Goal: Task Accomplishment & Management: Manage account settings

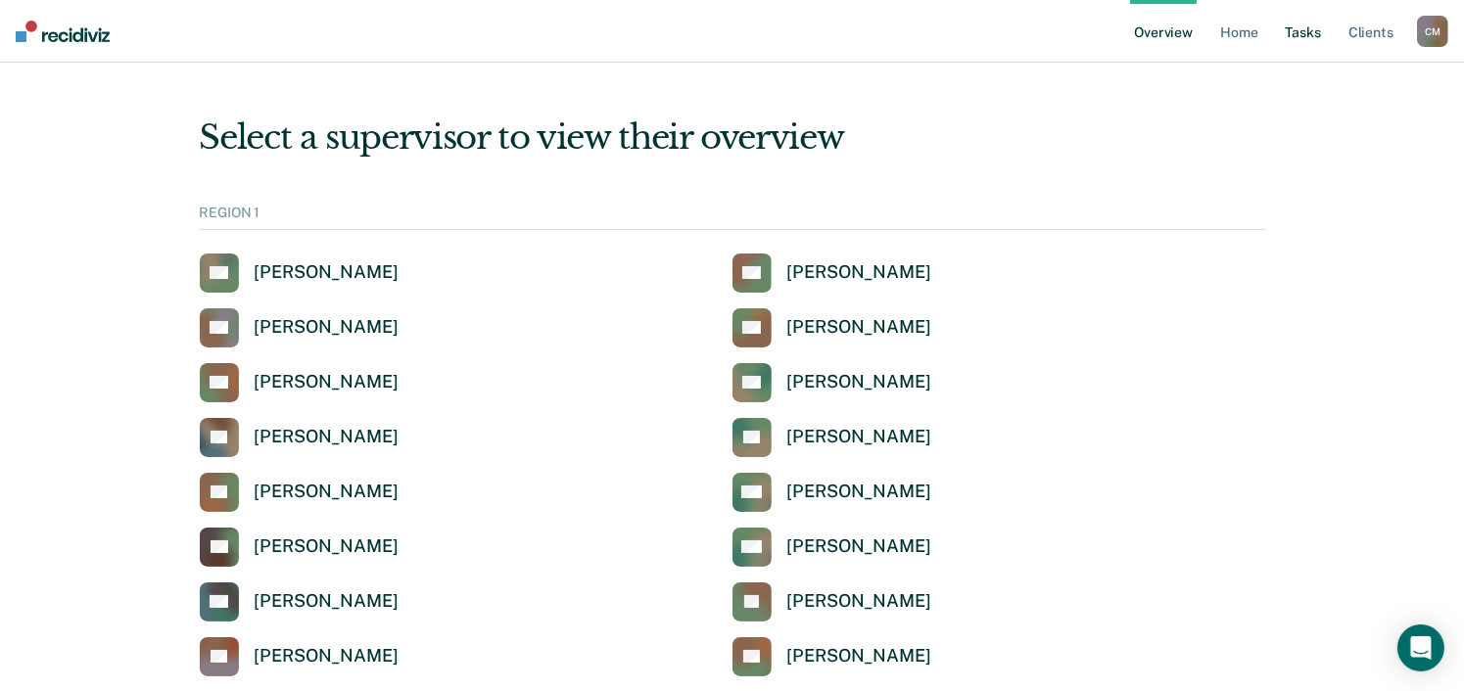
click at [1299, 31] on link "Tasks" at bounding box center [1303, 31] width 43 height 63
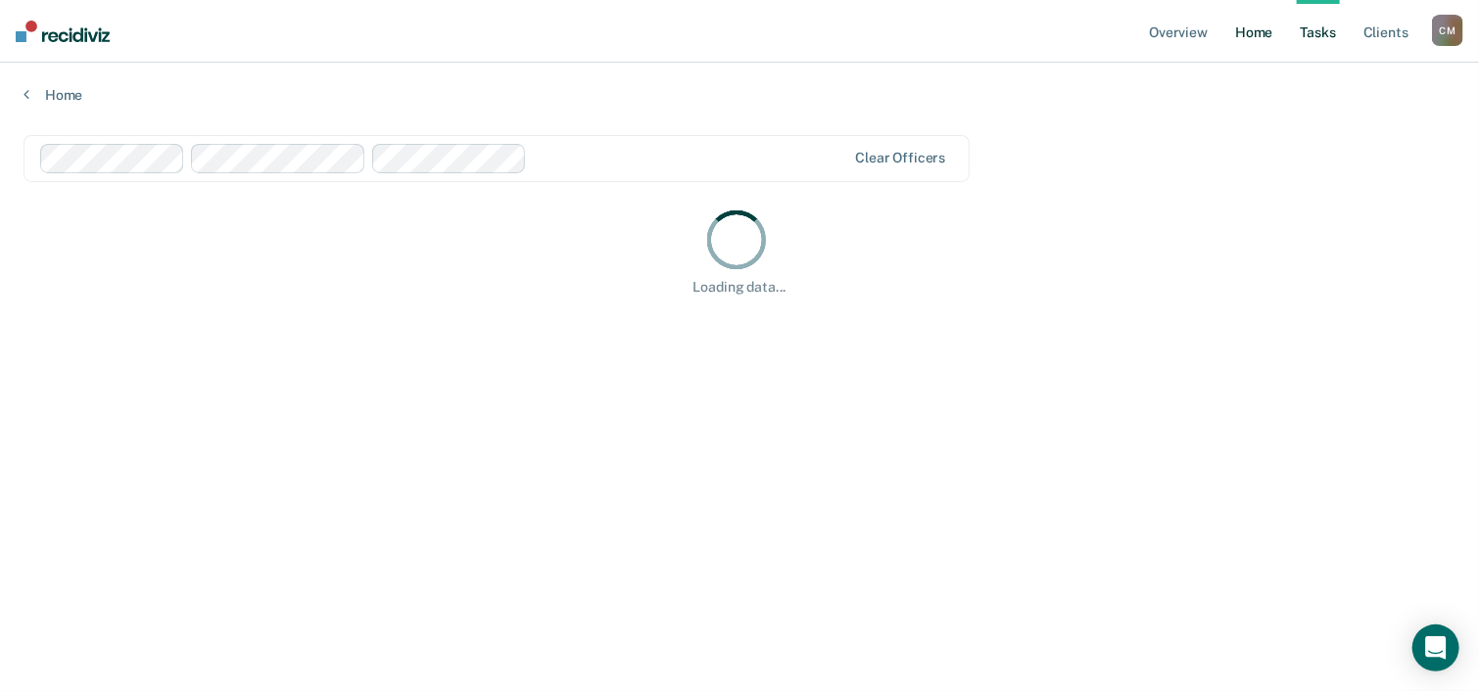
click at [1246, 31] on link "Home" at bounding box center [1253, 31] width 45 height 63
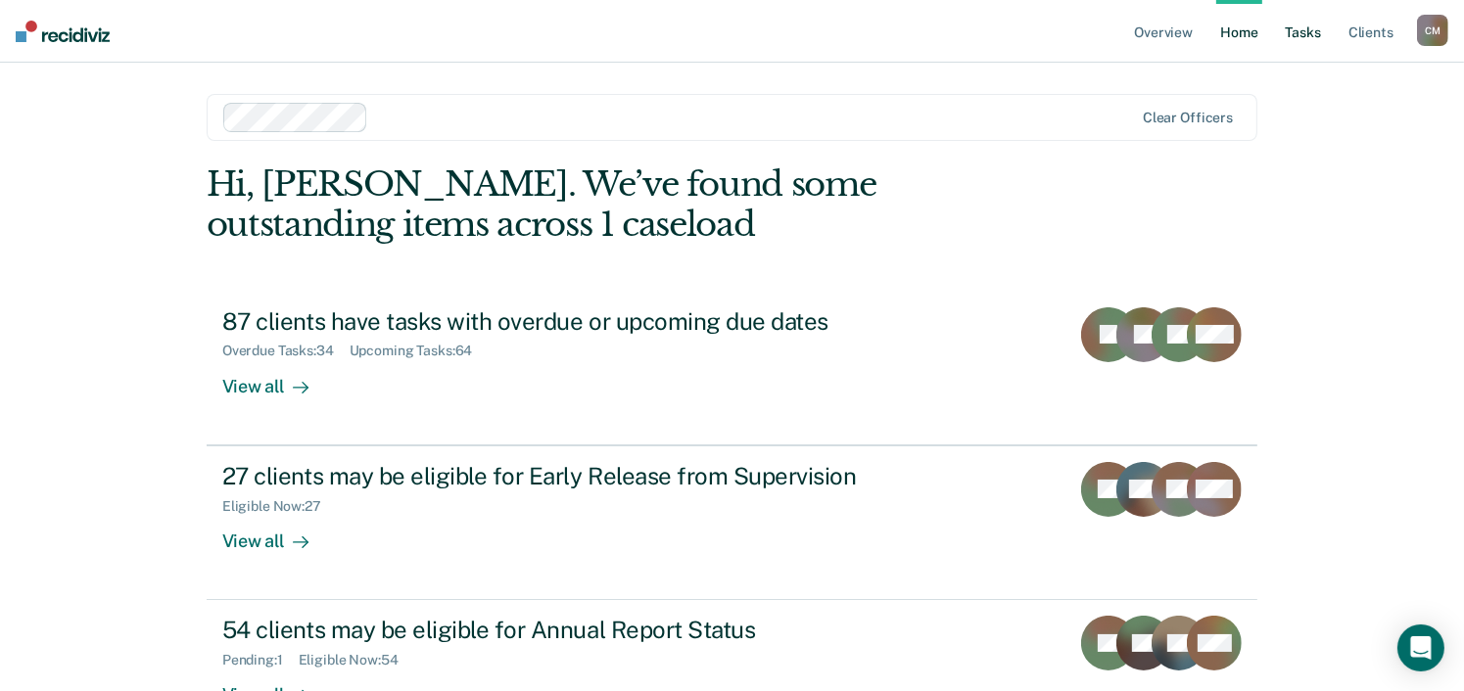
click at [1304, 32] on link "Tasks" at bounding box center [1303, 31] width 43 height 63
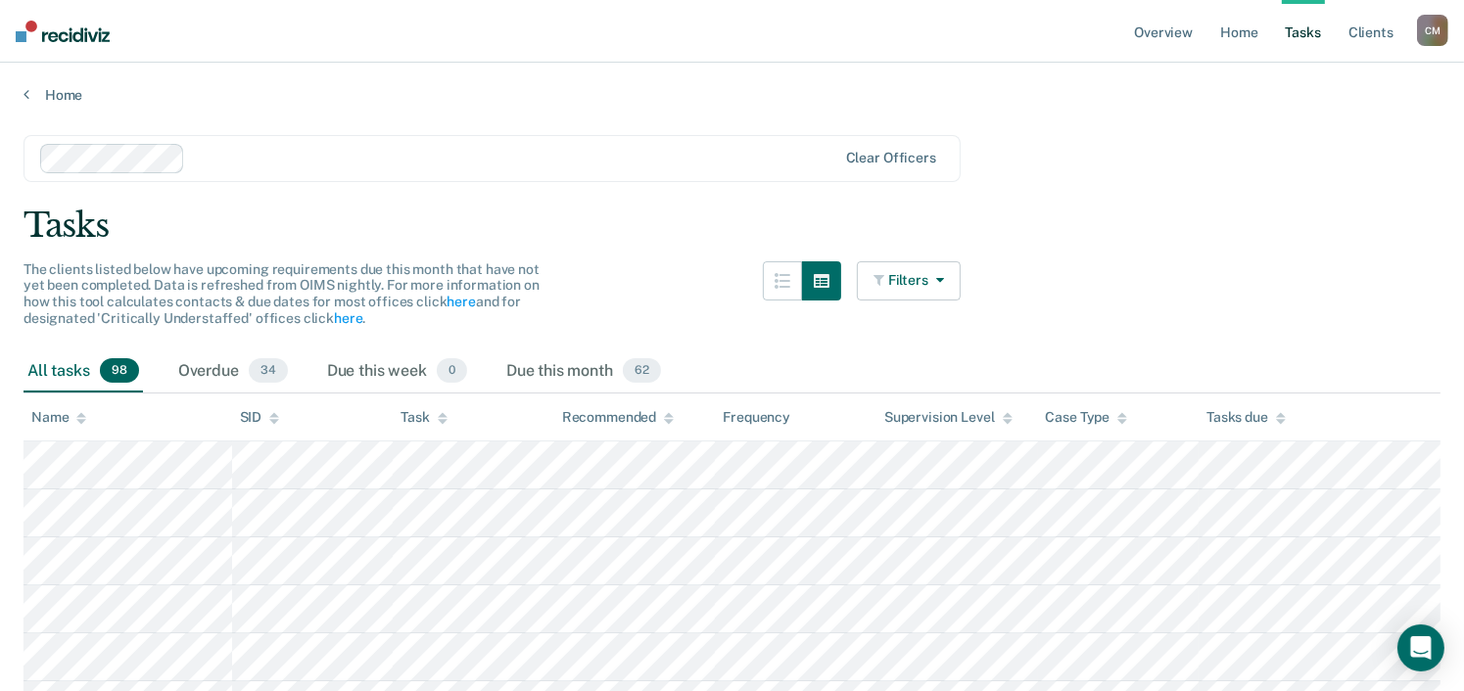
click at [913, 279] on button "Filters" at bounding box center [909, 281] width 104 height 39
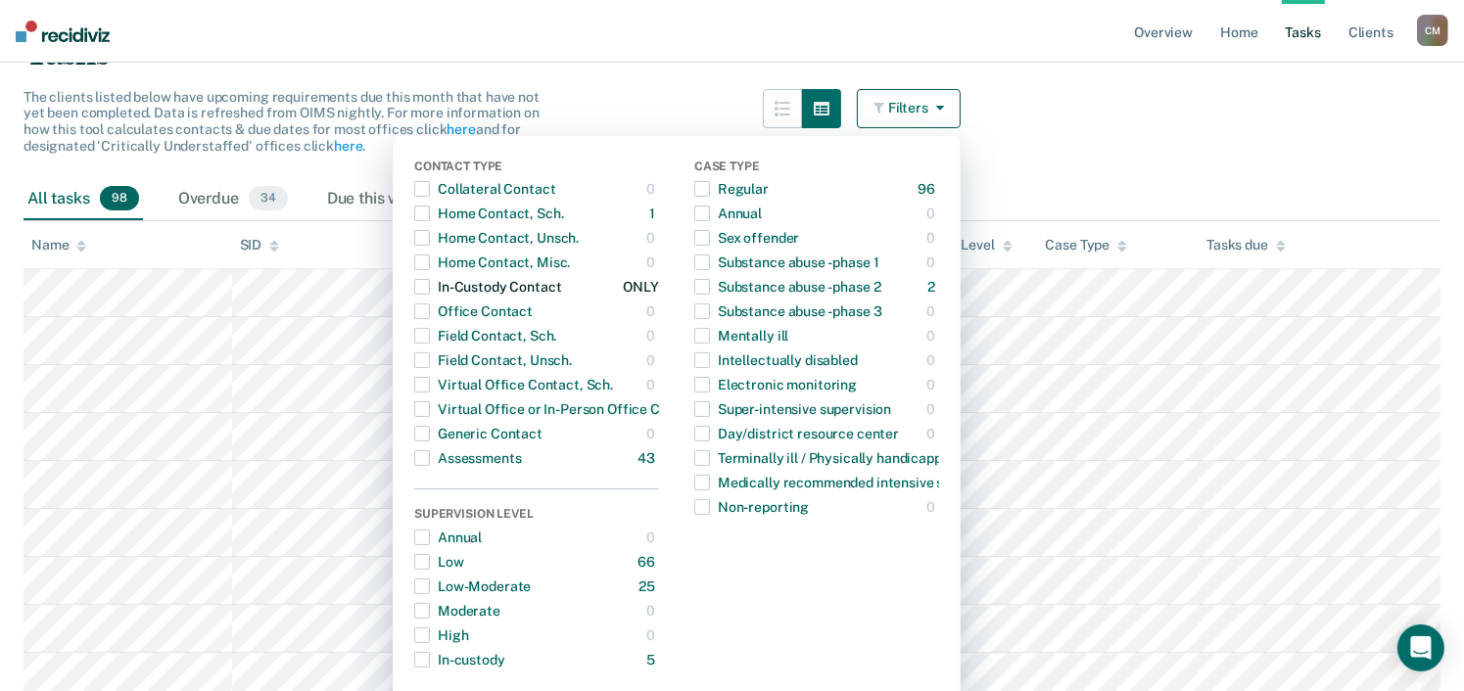
scroll to position [392, 0]
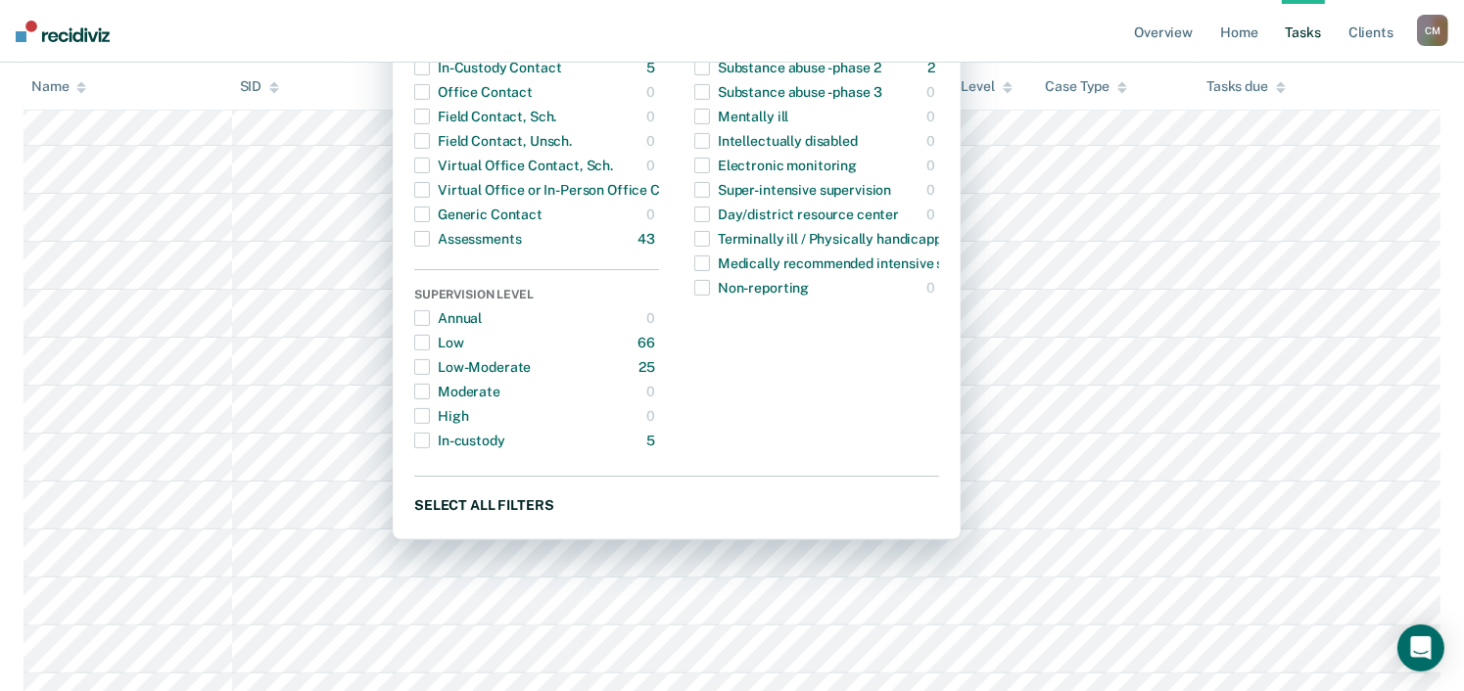
click at [522, 502] on button "Select all filters" at bounding box center [676, 505] width 525 height 24
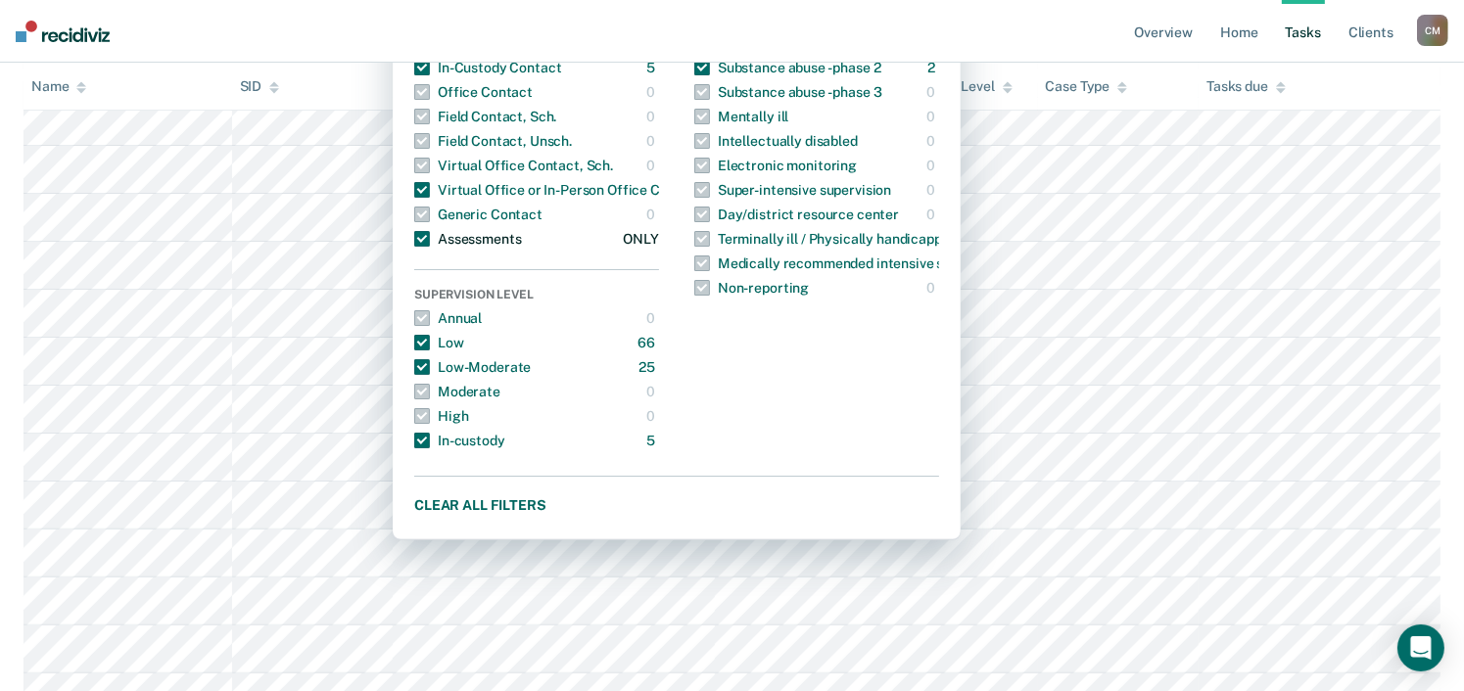
click at [430, 236] on span "button" at bounding box center [422, 239] width 16 height 16
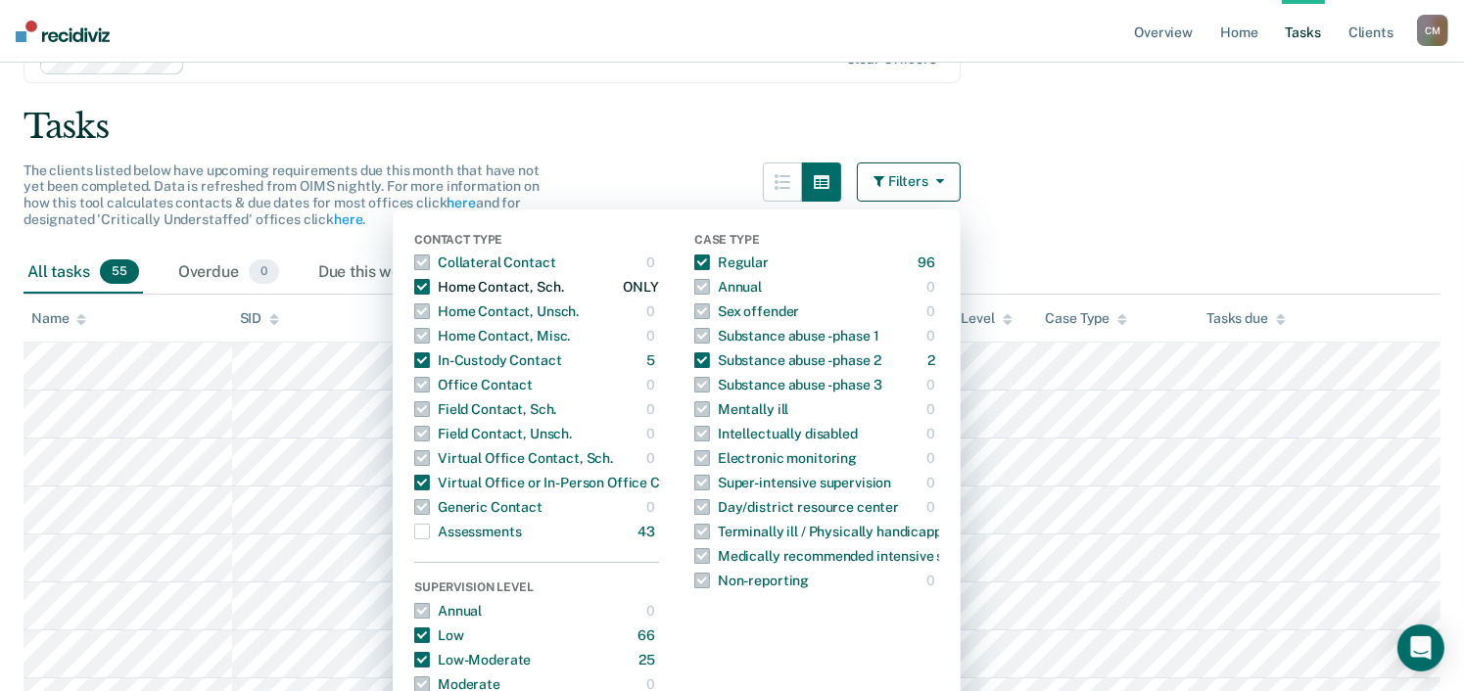
scroll to position [98, 0]
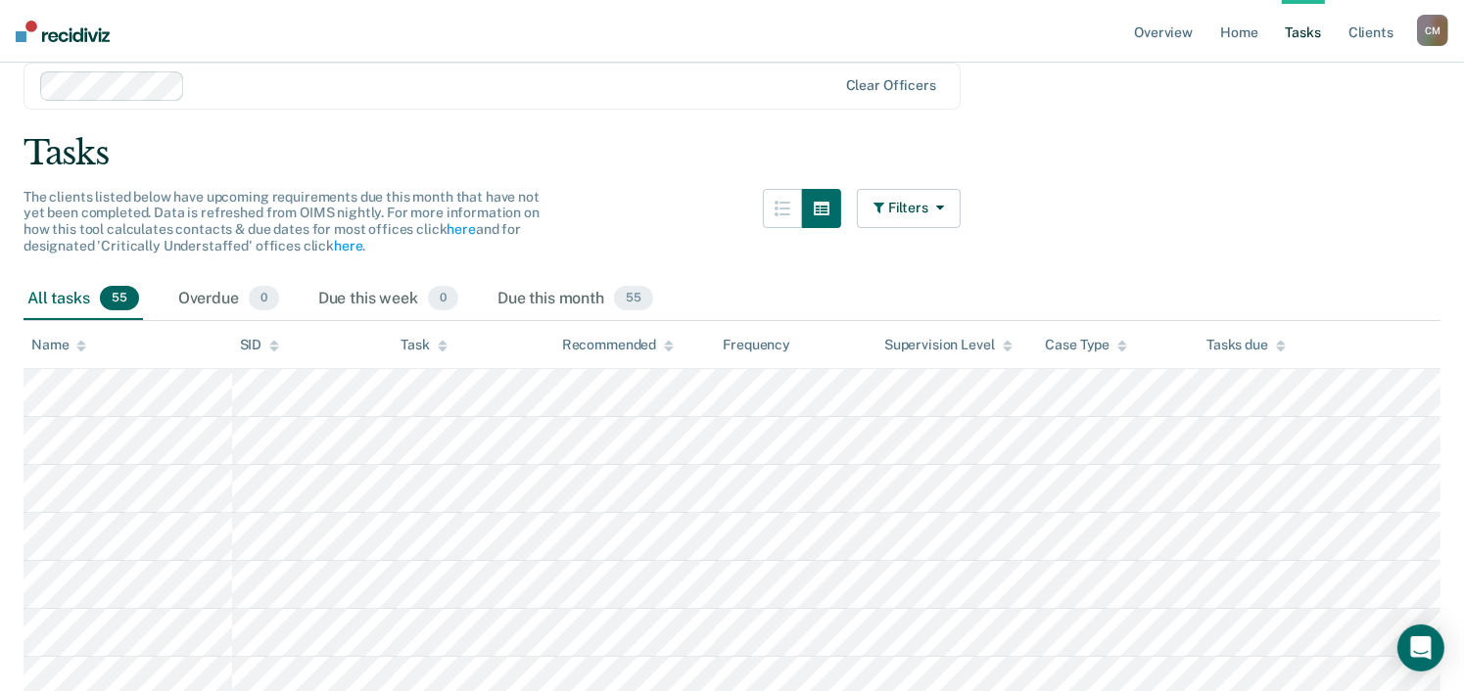
scroll to position [0, 0]
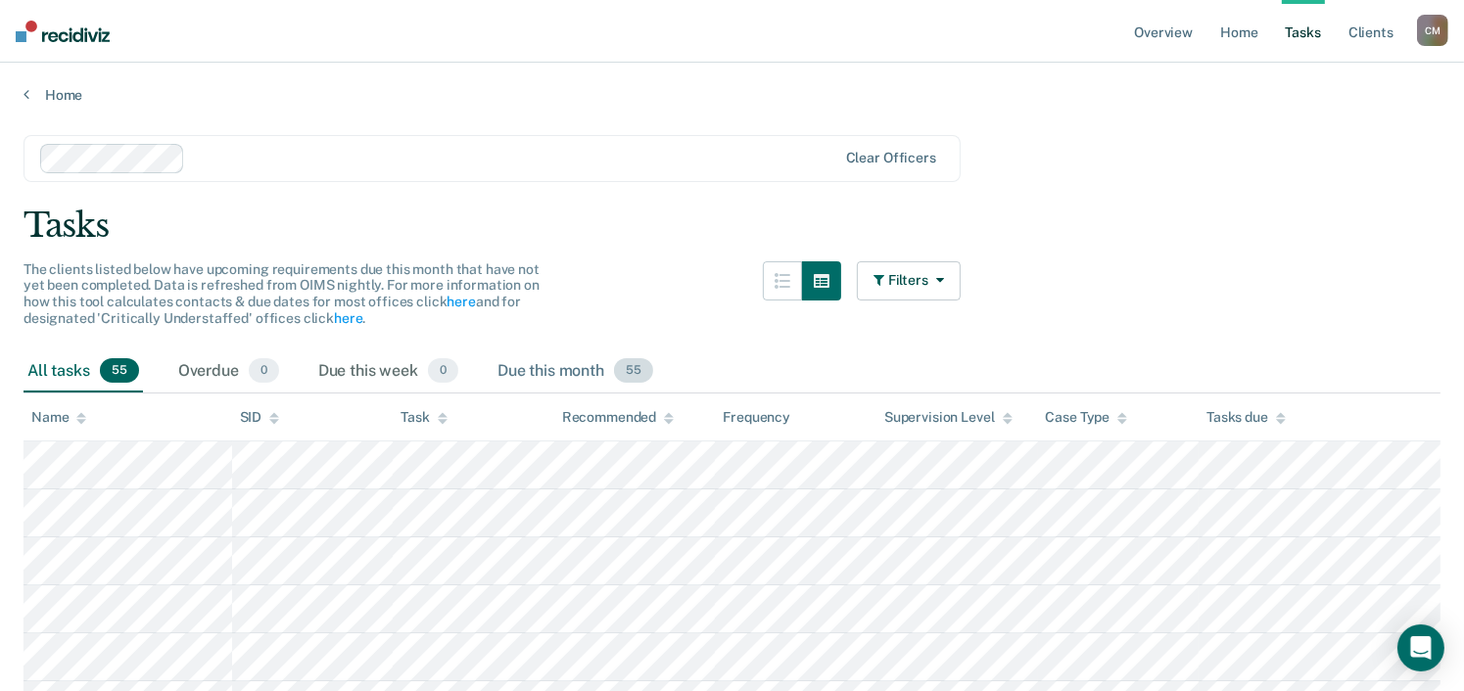
click at [636, 369] on span "55" at bounding box center [633, 370] width 39 height 25
click at [581, 368] on div "Due this month 55" at bounding box center [576, 372] width 164 height 43
click at [568, 370] on div "Due this month 55" at bounding box center [576, 372] width 164 height 43
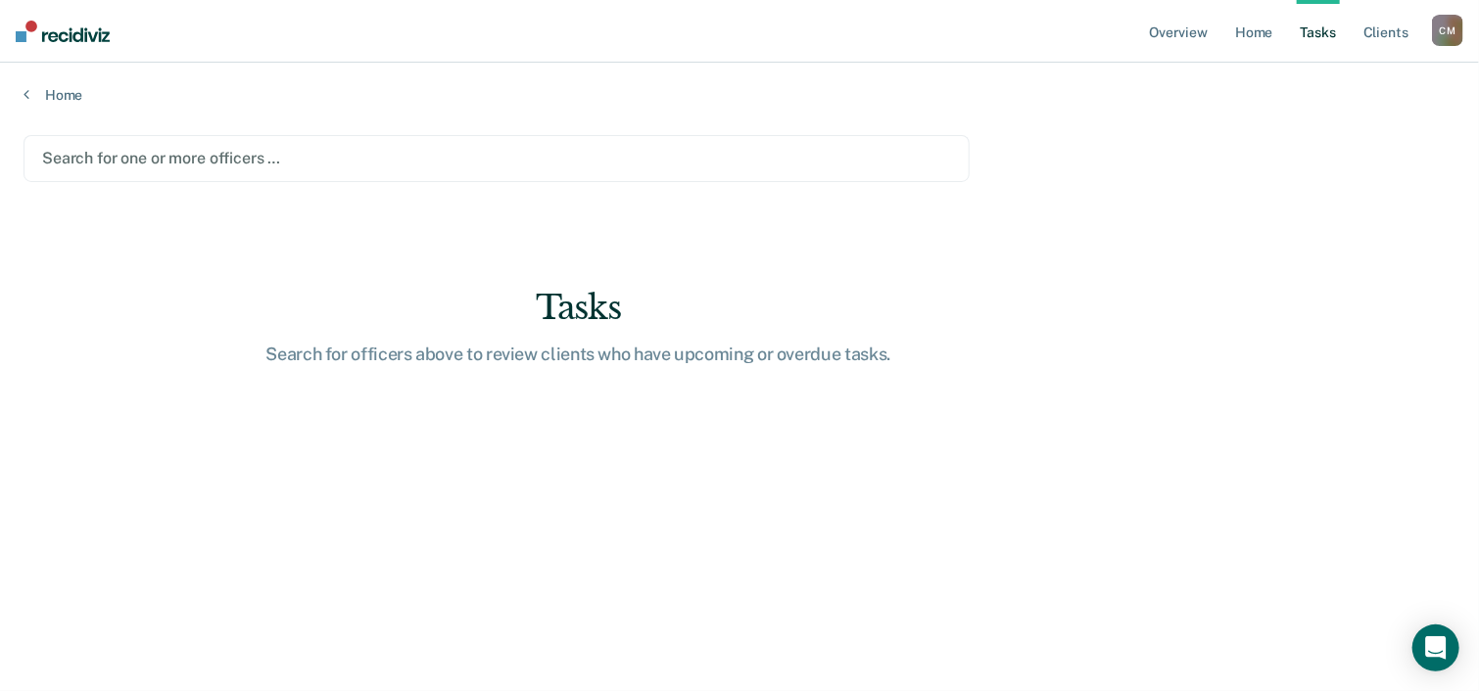
click at [459, 164] on div at bounding box center [496, 158] width 909 height 23
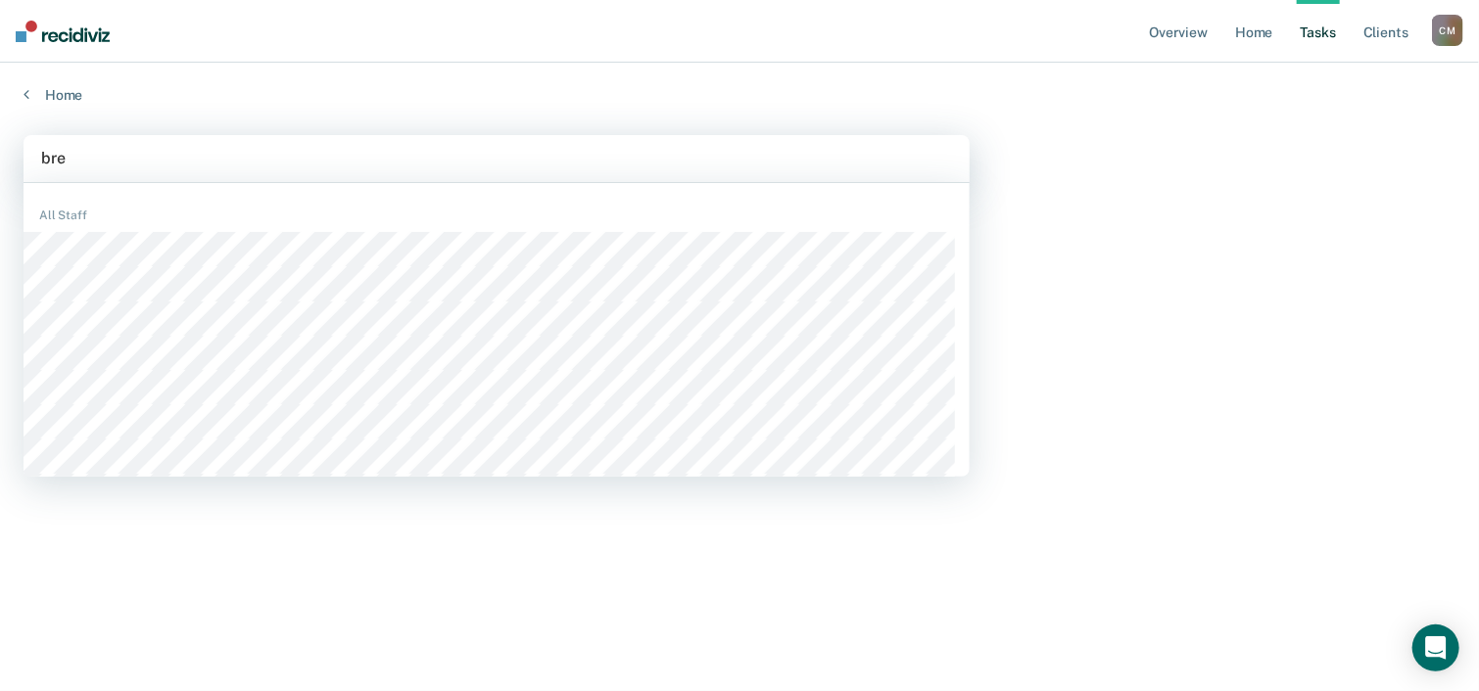
type input "bren"
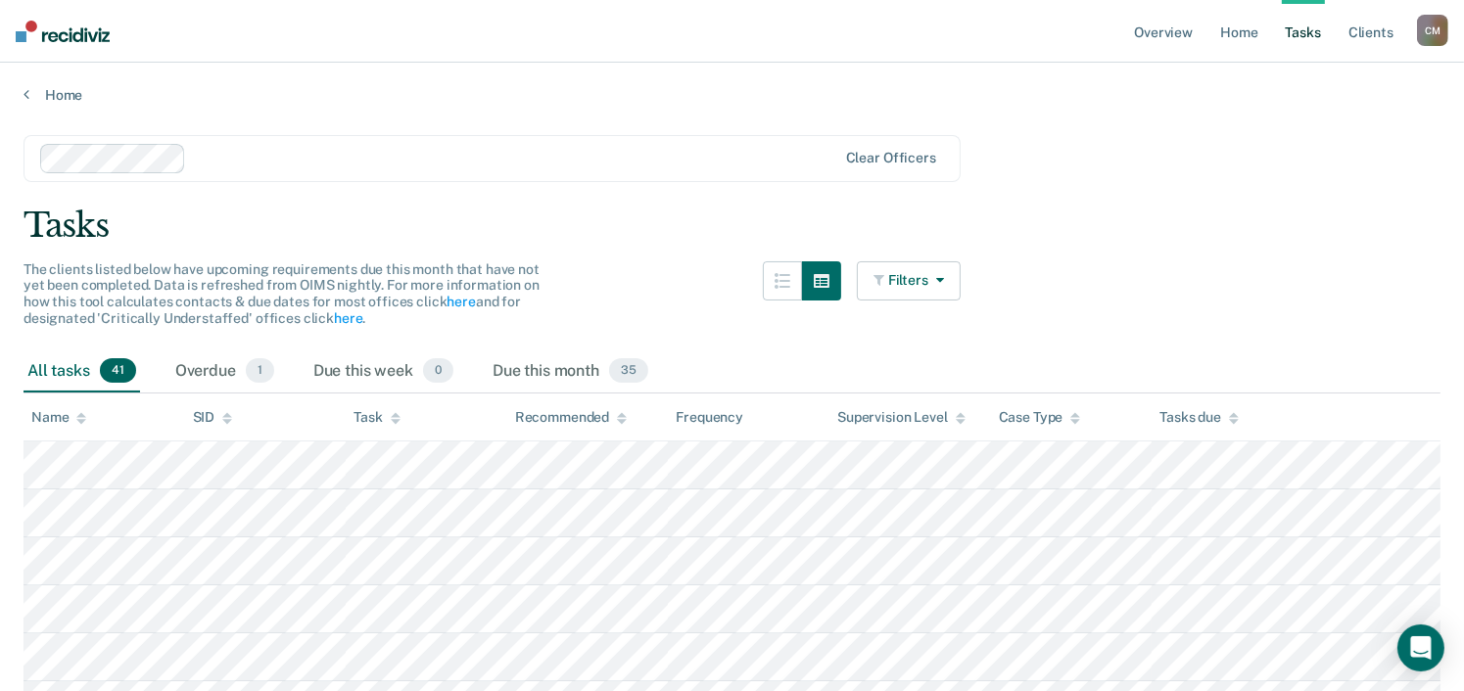
click at [905, 280] on button "Filters" at bounding box center [909, 281] width 104 height 39
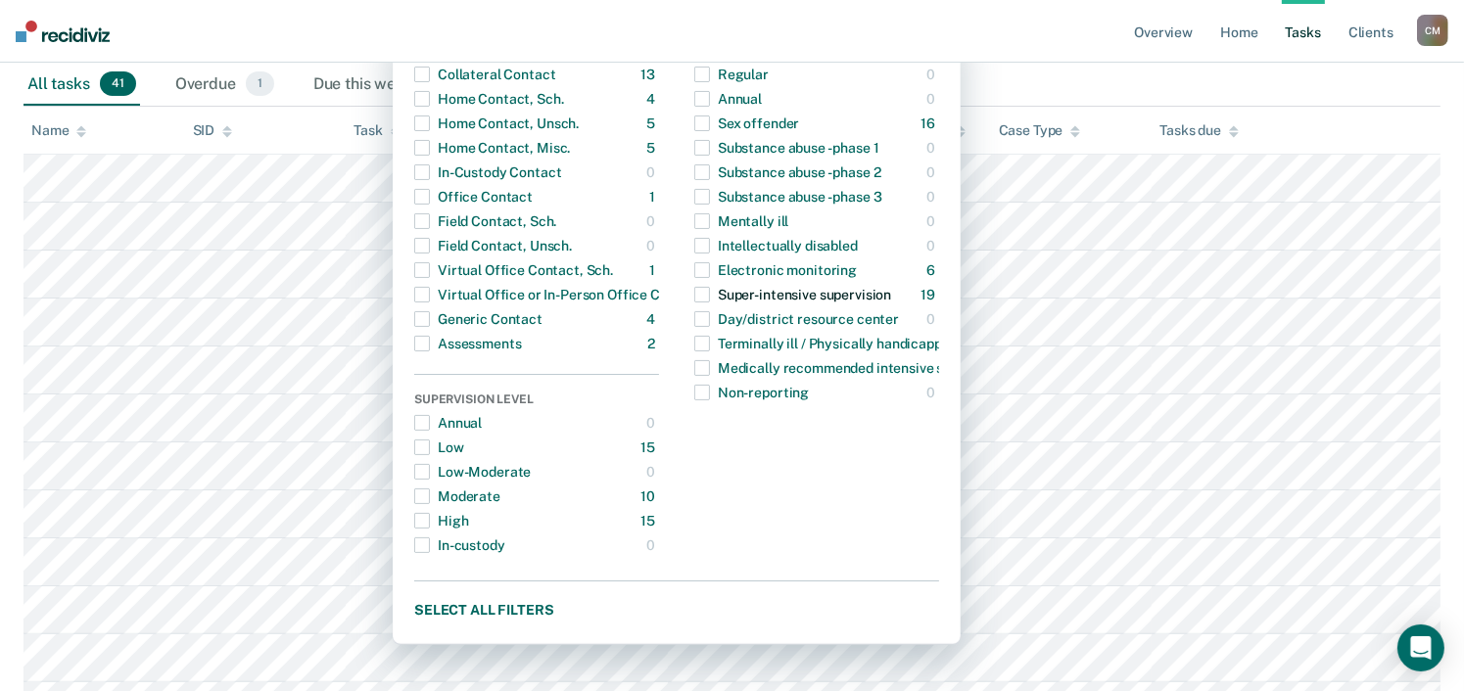
scroll to position [294, 0]
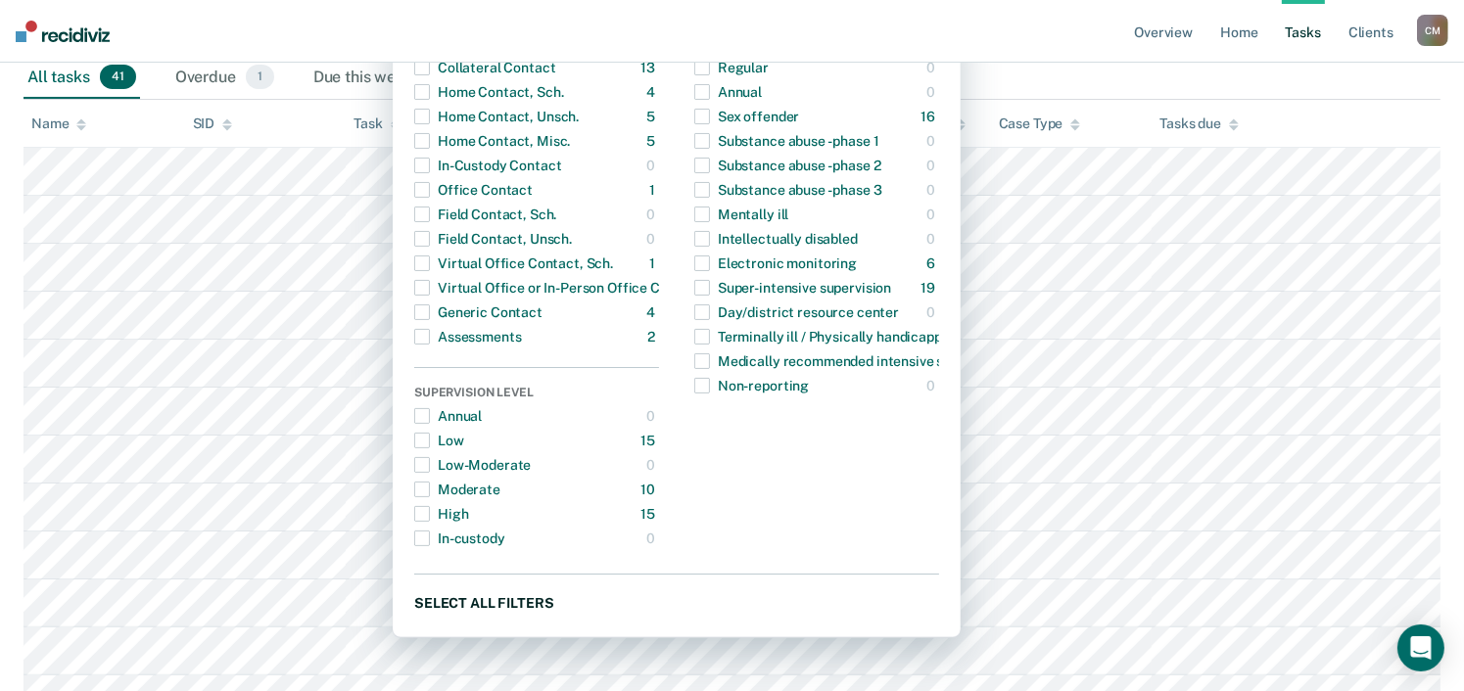
click at [540, 599] on button "Select all filters" at bounding box center [676, 603] width 525 height 24
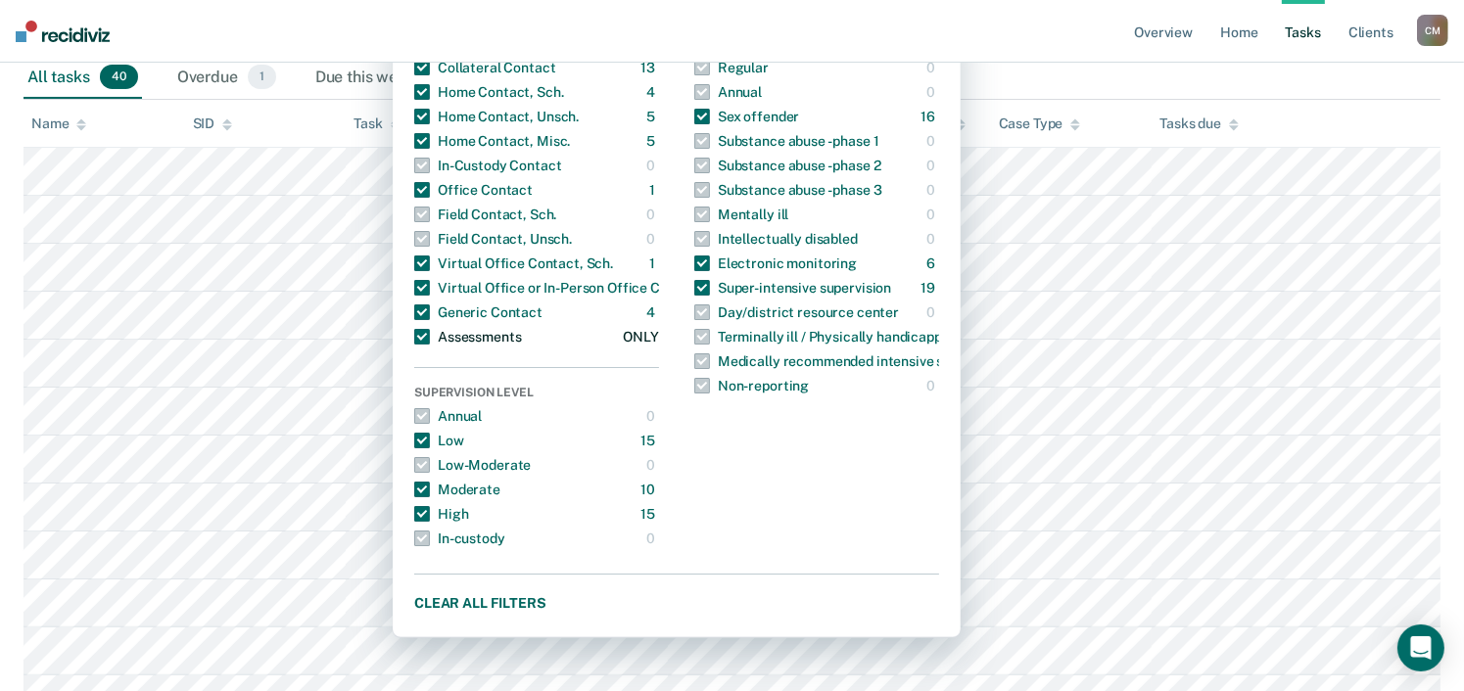
click at [430, 336] on span "button" at bounding box center [422, 337] width 16 height 16
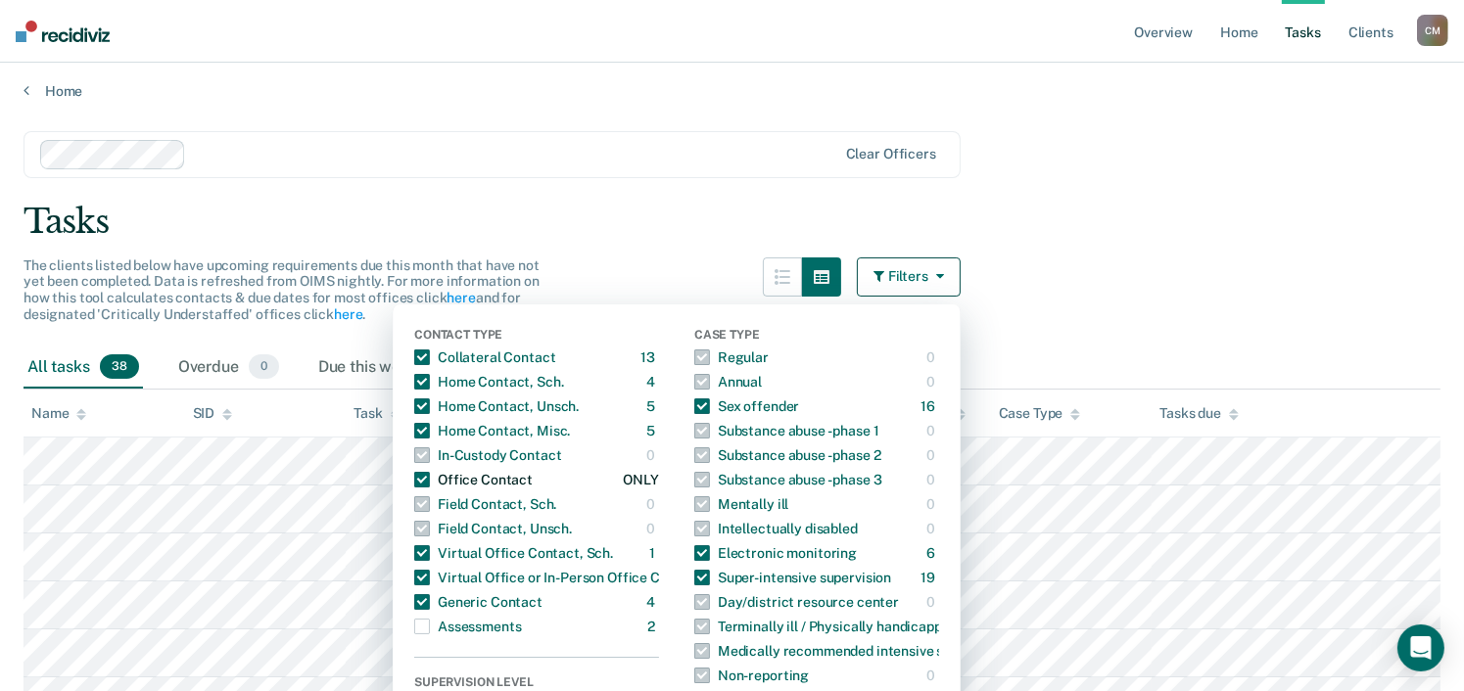
scroll to position [0, 0]
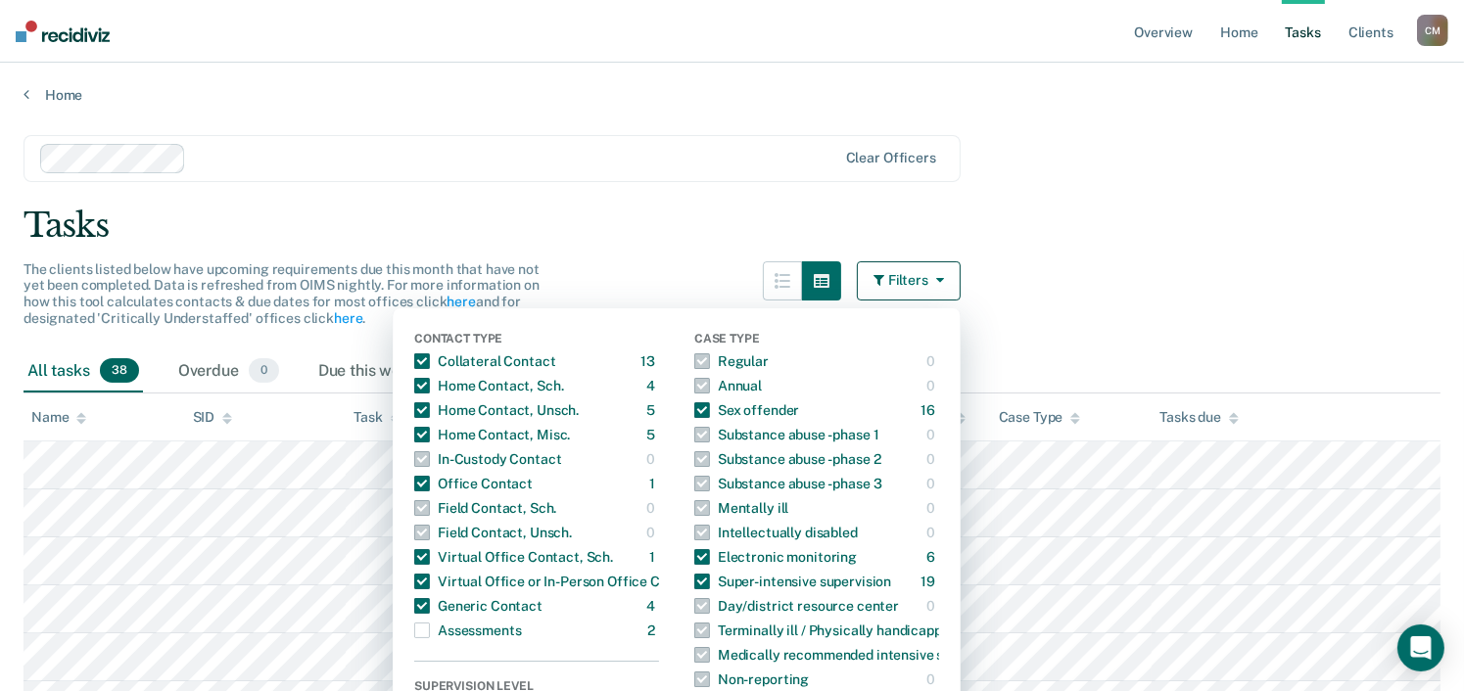
click at [592, 232] on div "Tasks" at bounding box center [732, 226] width 1417 height 40
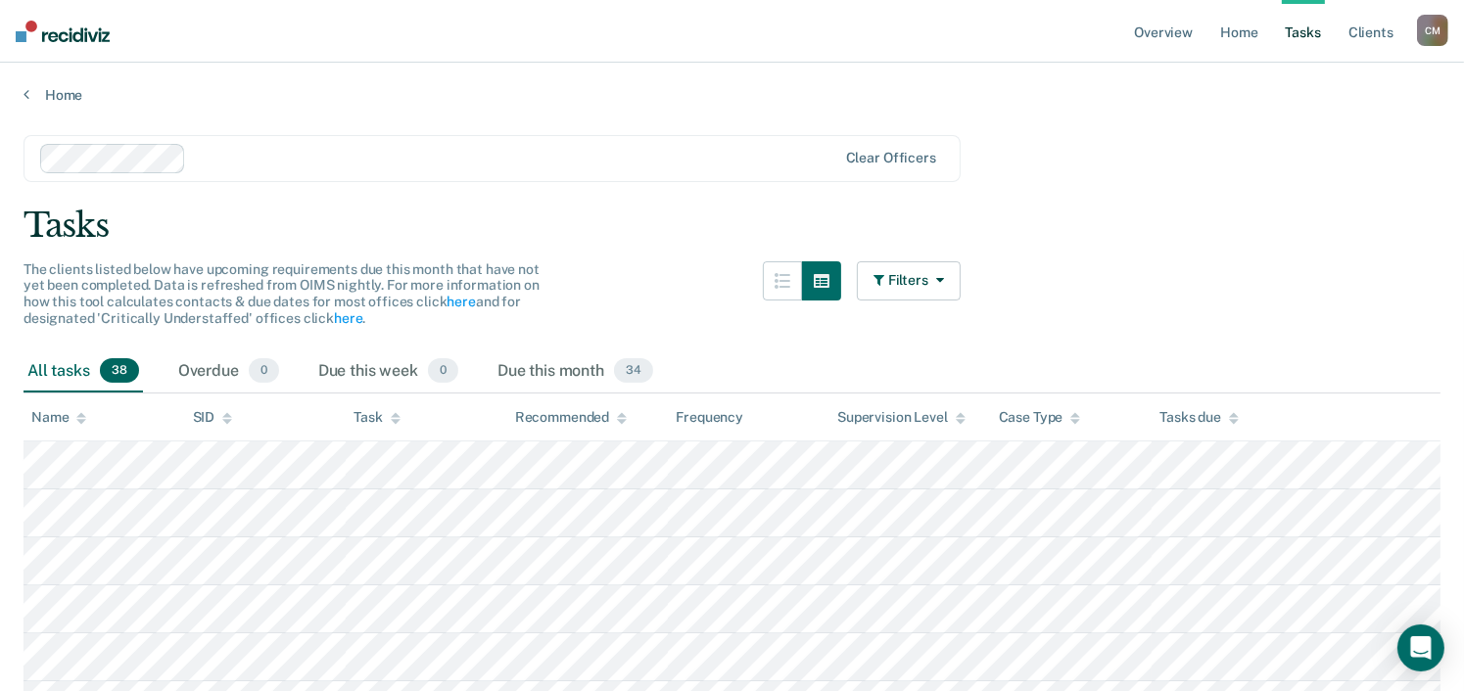
click at [1430, 29] on div "C M" at bounding box center [1432, 30] width 31 height 31
click at [1320, 103] on link "How it works" at bounding box center [1354, 104] width 158 height 17
click at [1428, 25] on div "C M" at bounding box center [1432, 30] width 31 height 31
click at [1298, 76] on link "Profile" at bounding box center [1354, 79] width 158 height 17
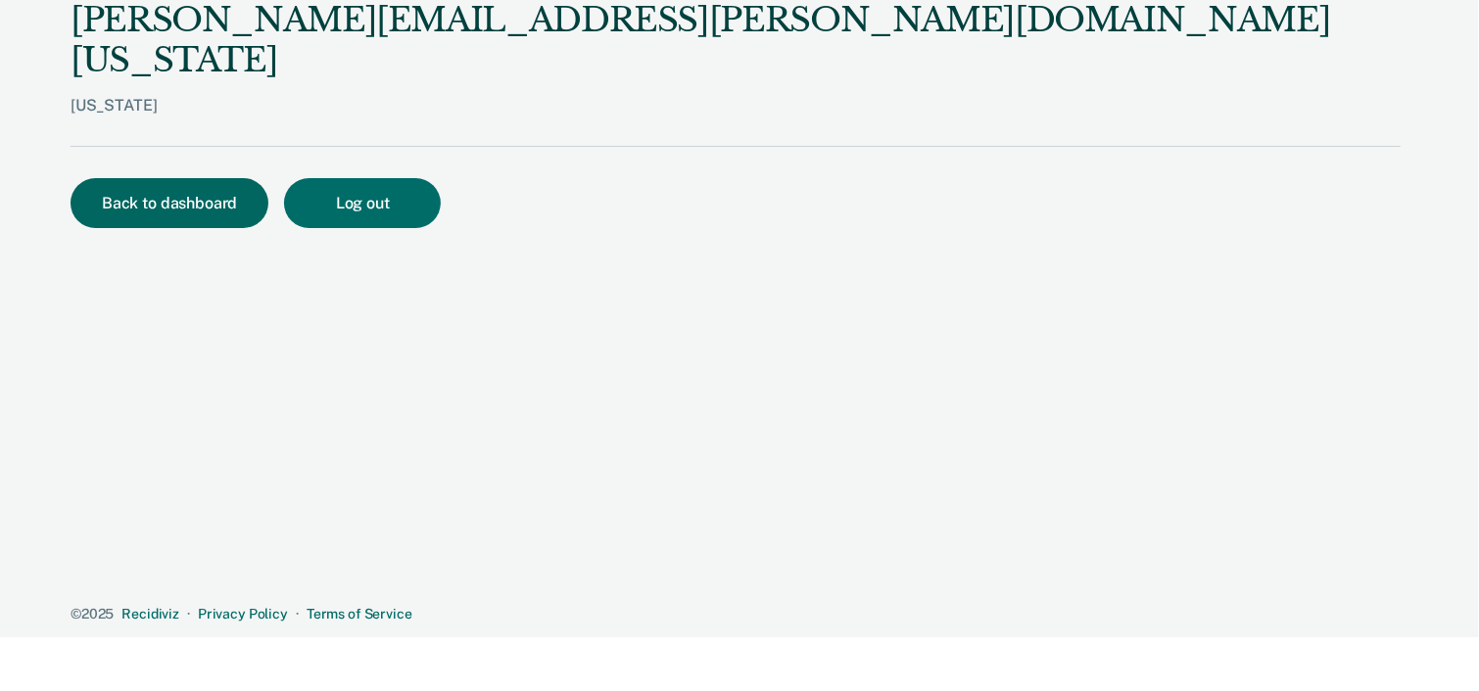
click at [198, 178] on button "Back to dashboard" at bounding box center [170, 203] width 198 height 50
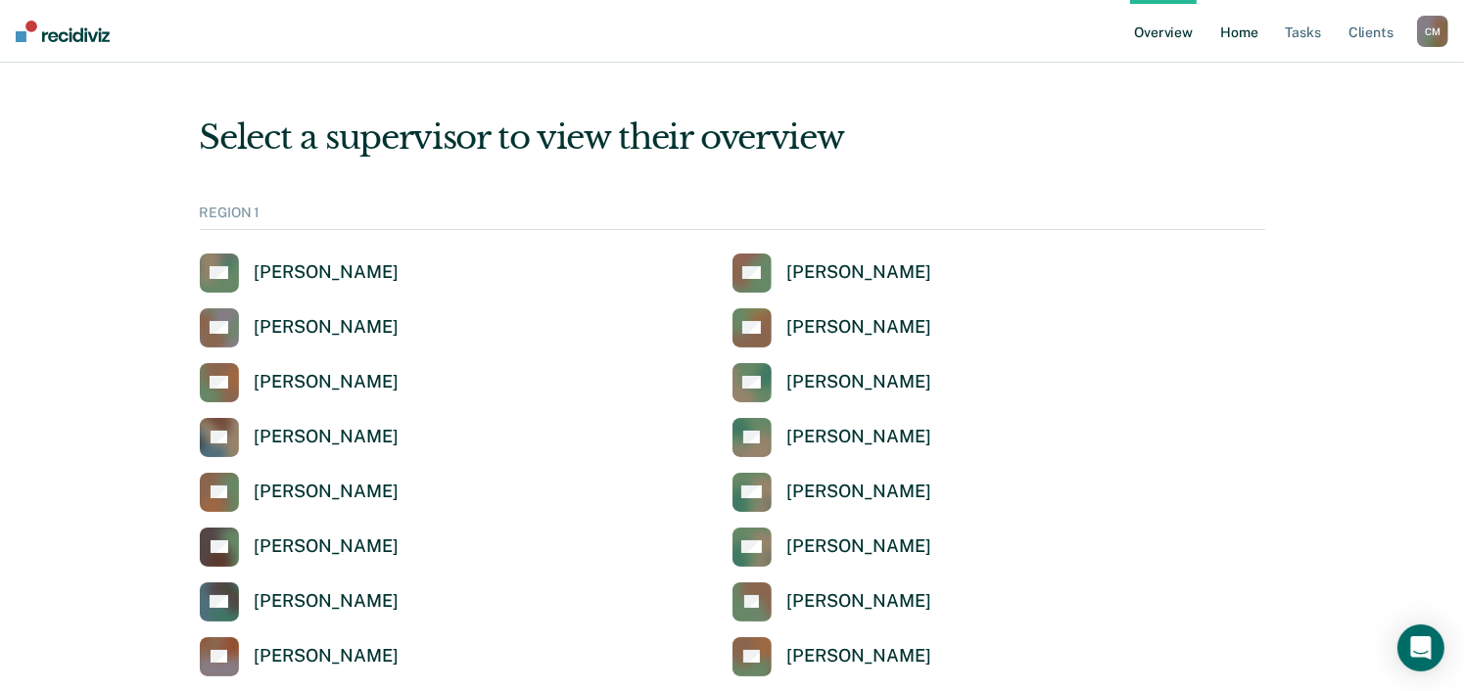
click at [1238, 32] on link "Home" at bounding box center [1238, 31] width 45 height 63
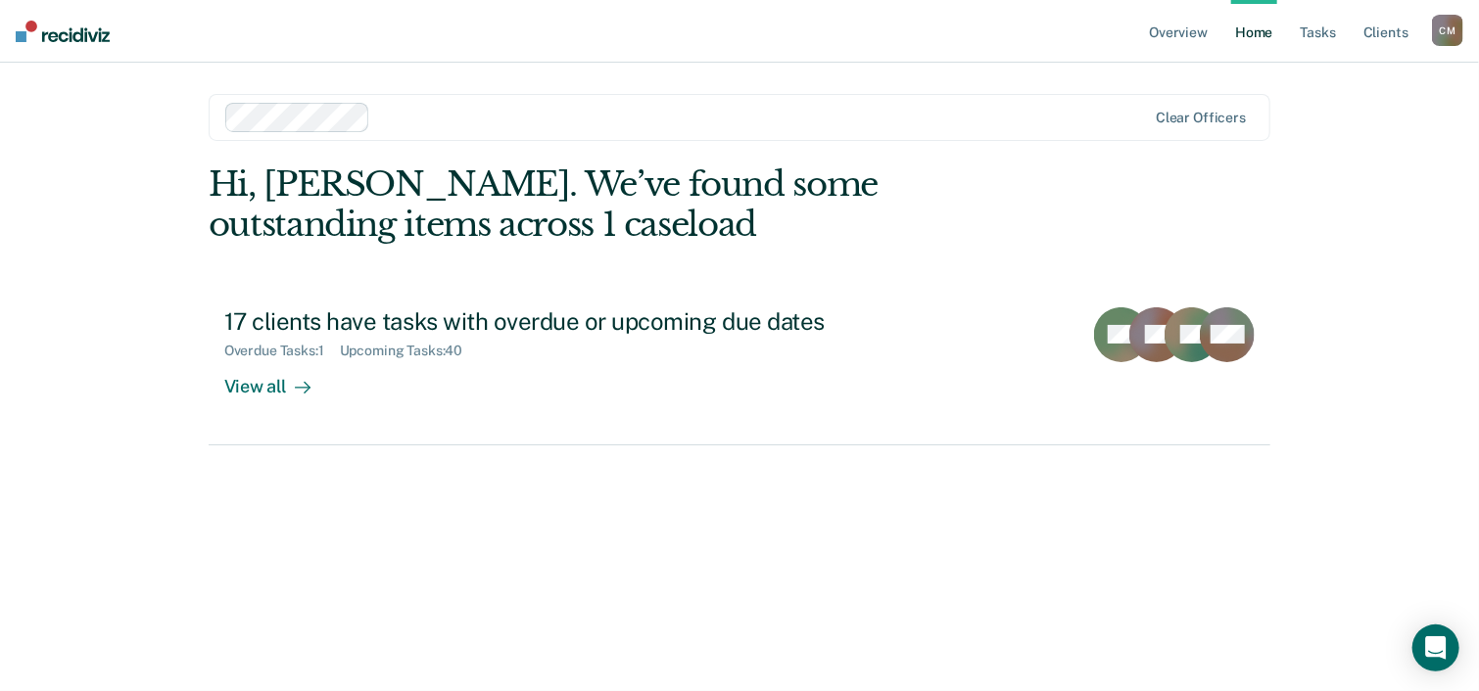
click at [1443, 32] on div "C M" at bounding box center [1447, 30] width 31 height 31
click at [1328, 127] on link "Log Out" at bounding box center [1369, 128] width 158 height 17
